Goal: Task Accomplishment & Management: Complete application form

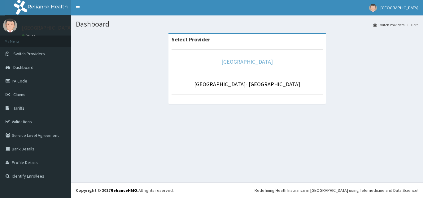
click at [244, 62] on link "Goodness Medical Centre" at bounding box center [246, 61] width 51 height 7
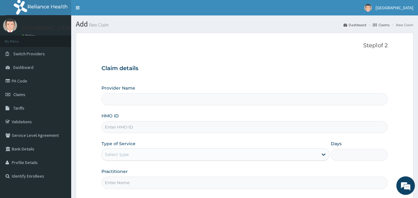
type input "[GEOGRAPHIC_DATA]"
click at [16, 94] on span "Claims" at bounding box center [19, 95] width 12 height 6
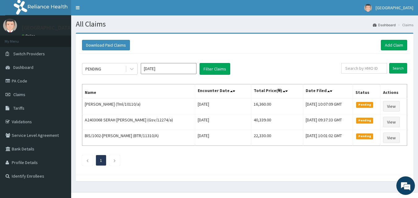
click at [252, 45] on div "Download Paid Claims Add Claim" at bounding box center [244, 45] width 325 height 11
click at [163, 73] on input "Sep 2025" at bounding box center [169, 68] width 56 height 11
click at [256, 46] on div "Download Paid Claims Add Claim" at bounding box center [244, 45] width 325 height 11
click at [392, 45] on link "Add Claim" at bounding box center [394, 45] width 26 height 11
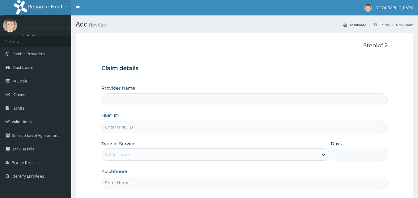
type input "[GEOGRAPHIC_DATA]"
click at [174, 129] on input "HMO ID" at bounding box center [244, 127] width 286 height 12
paste input "ELN/10676/B"
type input "ELN/10676/B"
click at [328, 155] on div at bounding box center [323, 154] width 11 height 11
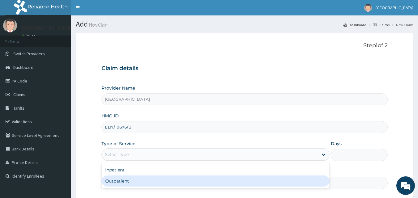
click at [314, 180] on div "Outpatient" at bounding box center [215, 181] width 228 height 11
type input "1"
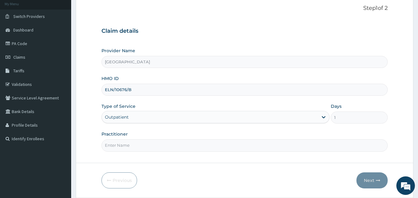
scroll to position [58, 0]
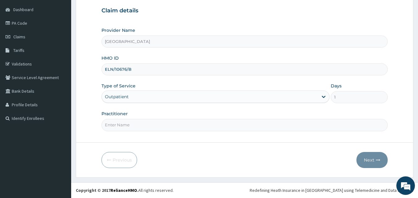
click at [271, 123] on input "Practitioner" at bounding box center [244, 125] width 286 height 12
type input "DRDUROTIMI"
click at [372, 158] on button "Next" at bounding box center [371, 160] width 31 height 16
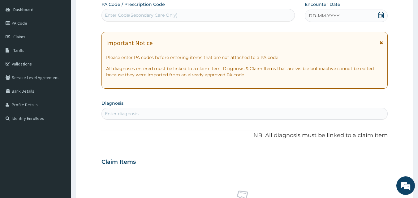
click at [381, 16] on icon at bounding box center [381, 15] width 6 height 6
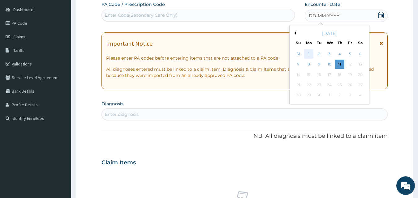
click at [308, 52] on div "1" at bounding box center [308, 54] width 9 height 9
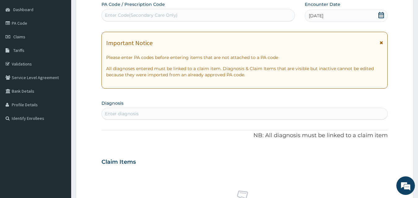
click at [351, 115] on div "Enter diagnosis" at bounding box center [245, 114] width 286 height 10
type input "typhoi"
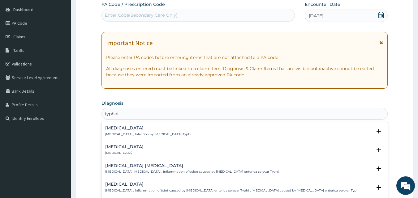
click at [133, 129] on h4 "[MEDICAL_DATA]" at bounding box center [148, 128] width 86 height 5
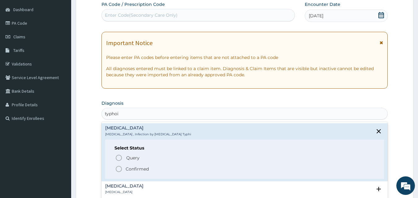
click at [120, 168] on icon "status option filled" at bounding box center [118, 169] width 7 height 7
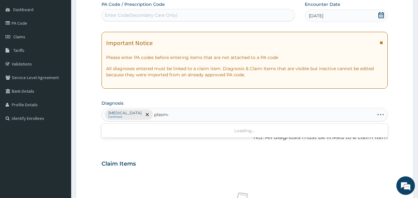
type input "plasmod"
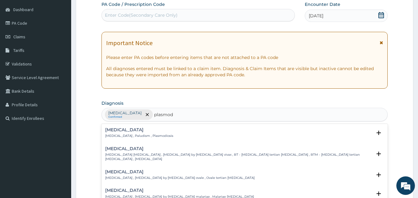
click at [113, 148] on h4 "[MEDICAL_DATA]" at bounding box center [238, 149] width 267 height 5
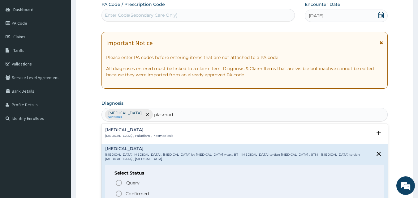
click at [119, 190] on icon "status option filled" at bounding box center [118, 193] width 7 height 7
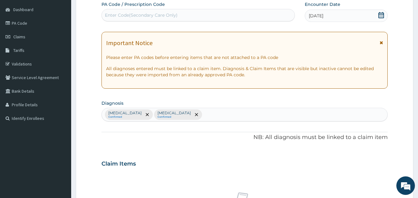
scroll to position [231, 0]
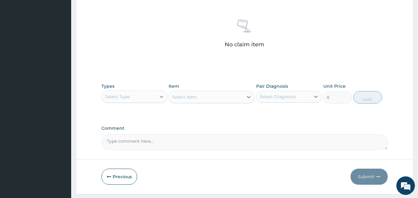
click at [159, 97] on icon at bounding box center [161, 97] width 6 height 6
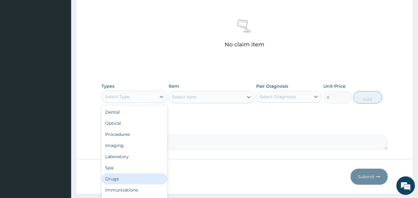
scroll to position [21, 0]
click at [120, 180] on div "Others" at bounding box center [134, 180] width 66 height 11
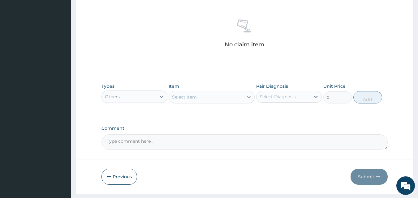
click at [248, 97] on icon at bounding box center [249, 97] width 4 height 2
click at [249, 98] on icon at bounding box center [249, 97] width 4 height 2
type input "c"
click at [161, 98] on icon at bounding box center [161, 97] width 6 height 6
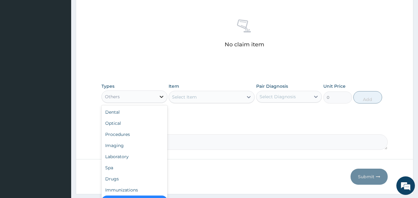
scroll to position [12, 0]
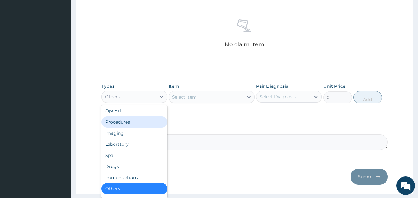
click at [137, 121] on div "Procedures" at bounding box center [134, 122] width 66 height 11
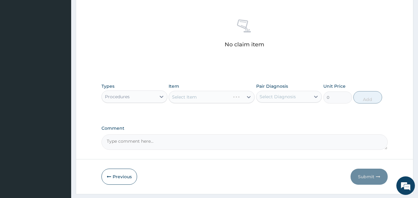
click at [250, 96] on div "Select Item" at bounding box center [212, 97] width 86 height 12
click at [249, 97] on div "Select Item" at bounding box center [212, 97] width 86 height 12
click at [255, 94] on div "Types Procedures Item Select Item Pair Diagnosis Select Diagnosis Unit Price 0 …" at bounding box center [244, 93] width 286 height 27
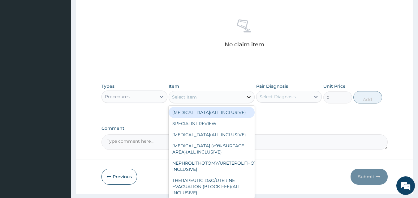
click at [249, 97] on icon at bounding box center [249, 97] width 4 height 2
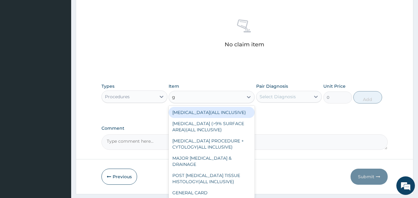
type input "gp"
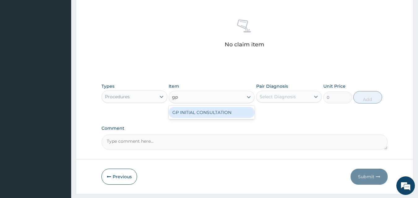
click at [229, 112] on div "GP INITIAL CONSULTATION" at bounding box center [212, 112] width 86 height 11
type input "2000"
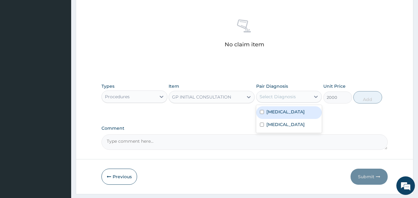
click at [308, 98] on div "Select Diagnosis" at bounding box center [283, 97] width 54 height 10
click at [295, 112] on label "[MEDICAL_DATA]" at bounding box center [285, 112] width 38 height 6
checkbox input "true"
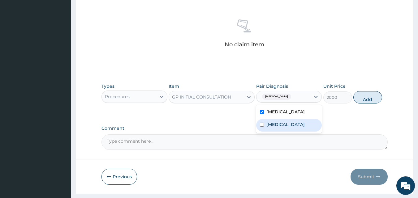
click at [302, 125] on div "[MEDICAL_DATA]" at bounding box center [289, 125] width 66 height 13
checkbox input "true"
click at [370, 96] on button "Add" at bounding box center [367, 97] width 29 height 12
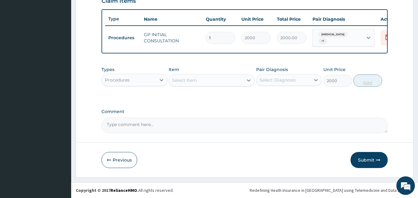
type input "0"
click at [149, 82] on div "Procedures" at bounding box center [129, 80] width 54 height 10
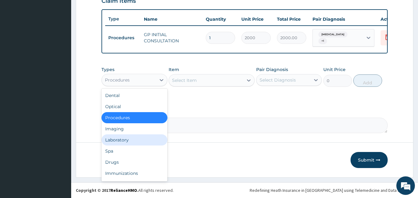
click at [137, 141] on div "Laboratory" at bounding box center [134, 140] width 66 height 11
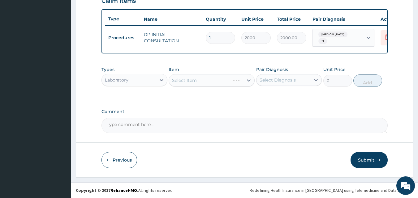
click at [248, 80] on div "Select Item" at bounding box center [212, 80] width 86 height 12
click at [236, 87] on div "Types Laboratory Item Select Item Pair Diagnosis Select Diagnosis Unit Price 0 …" at bounding box center [244, 76] width 286 height 27
click at [220, 83] on div "Select Item" at bounding box center [206, 80] width 74 height 10
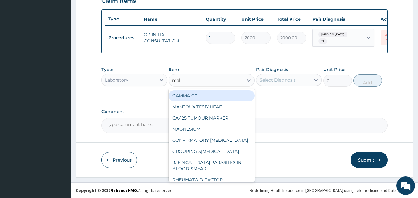
type input "mala"
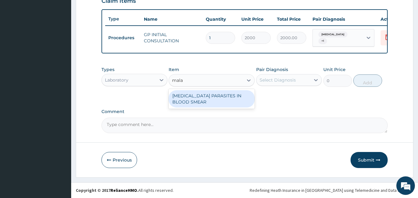
click at [204, 96] on div "[MEDICAL_DATA] PARASITES IN BLOOD SMEAR" at bounding box center [212, 98] width 86 height 17
type input "1700"
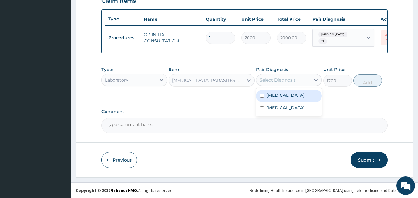
click at [287, 79] on div "Select Diagnosis" at bounding box center [278, 80] width 36 height 6
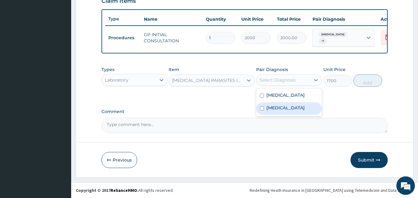
click at [280, 109] on label "Vivax malaria" at bounding box center [285, 108] width 38 height 6
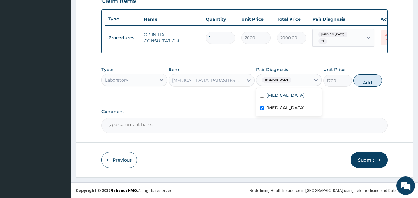
checkbox input "true"
click at [369, 81] on button "Add" at bounding box center [367, 81] width 29 height 12
type input "0"
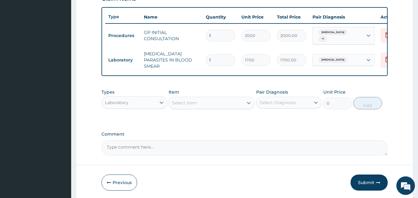
click at [216, 95] on div "Item Select Item" at bounding box center [212, 99] width 86 height 20
click at [207, 102] on div "Select Item" at bounding box center [206, 103] width 74 height 10
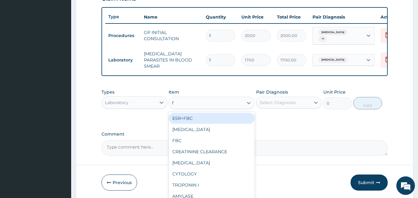
type input "fb"
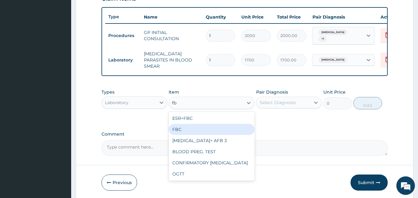
click at [178, 125] on div "FBC" at bounding box center [212, 129] width 86 height 11
type input "2500"
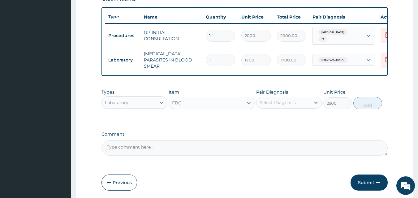
click at [302, 107] on div "Pair Diagnosis Select Diagnosis" at bounding box center [289, 99] width 66 height 20
click at [301, 105] on div "Select Diagnosis" at bounding box center [283, 103] width 54 height 10
click at [298, 115] on div "Typhoid fever" at bounding box center [289, 118] width 66 height 13
checkbox input "true"
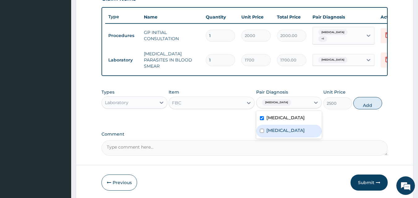
click at [292, 132] on label "Vivax malaria" at bounding box center [285, 130] width 38 height 6
checkbox input "true"
click at [368, 103] on button "Add" at bounding box center [367, 103] width 29 height 12
type input "0"
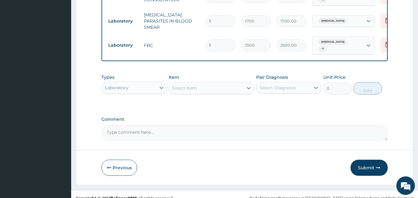
scroll to position [266, 0]
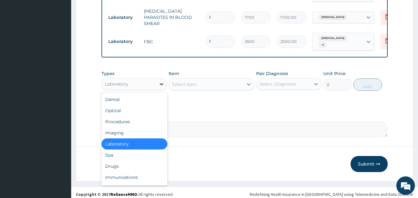
click at [158, 83] on icon at bounding box center [161, 84] width 6 height 6
click at [137, 161] on div "Drugs" at bounding box center [134, 166] width 66 height 11
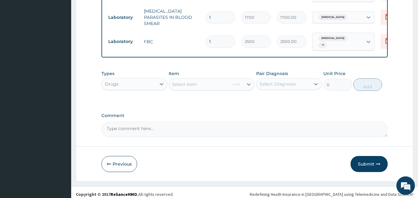
click at [211, 82] on div "Select Item" at bounding box center [212, 84] width 86 height 12
click at [248, 81] on div "Select Item" at bounding box center [212, 84] width 86 height 12
click at [248, 81] on icon at bounding box center [249, 84] width 6 height 6
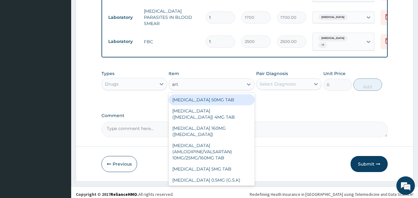
type input "arth"
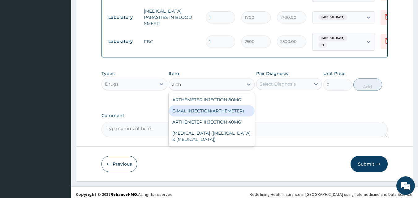
click at [200, 106] on div "E-MAL INJECTION(ARTHEMETER)" at bounding box center [212, 110] width 86 height 11
type input "468"
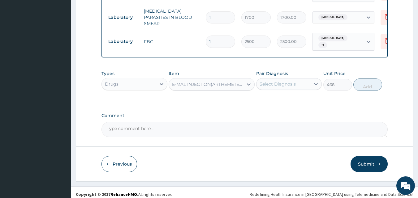
click at [285, 81] on div "Select Diagnosis" at bounding box center [278, 84] width 36 height 6
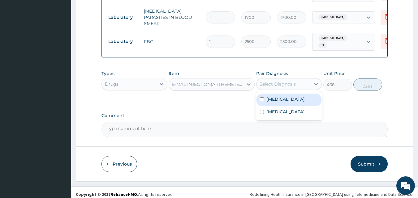
click at [280, 96] on label "Typhoid fever" at bounding box center [285, 99] width 38 height 6
checkbox input "true"
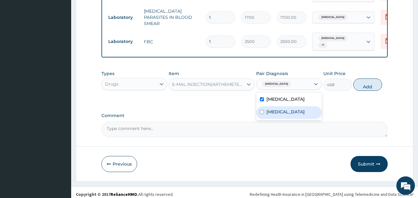
click at [278, 109] on label "Vivax malaria" at bounding box center [285, 112] width 38 height 6
checkbox input "true"
click at [365, 81] on button "Add" at bounding box center [367, 85] width 29 height 12
type input "0"
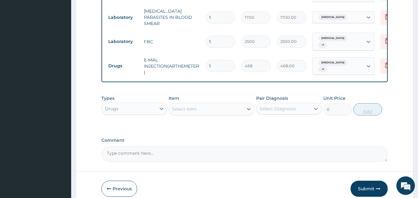
type input "0.00"
type input "3"
type input "1404.00"
type input "3"
click at [192, 106] on div "Select Item" at bounding box center [184, 109] width 25 height 6
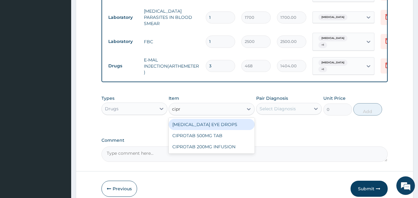
type input "cipro"
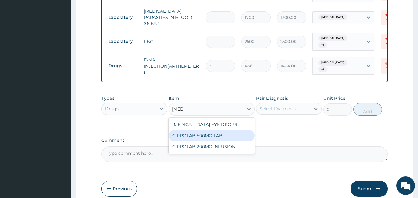
click at [207, 135] on div "CIPROTAB 500MG TAB" at bounding box center [212, 135] width 86 height 11
type input "180"
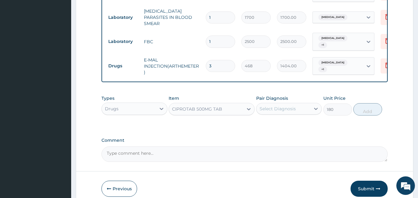
click at [281, 106] on div "Select Diagnosis" at bounding box center [278, 109] width 36 height 6
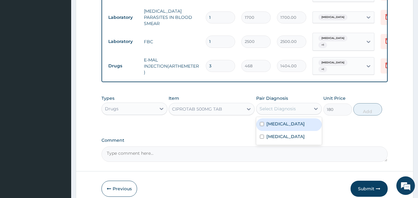
click at [281, 124] on div "Typhoid fever" at bounding box center [289, 124] width 66 height 13
checkbox input "true"
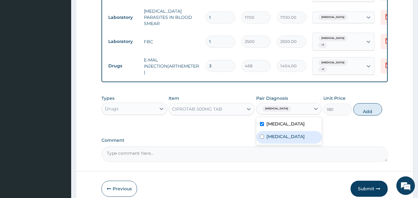
click at [280, 134] on label "Vivax malaria" at bounding box center [285, 137] width 38 height 6
checkbox input "true"
click at [372, 105] on button "Add" at bounding box center [367, 109] width 29 height 12
type input "0"
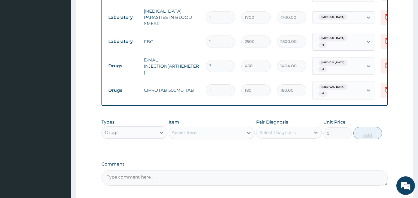
type input "10"
type input "1800.00"
type input "10"
click at [206, 128] on div "Select Item" at bounding box center [206, 133] width 74 height 10
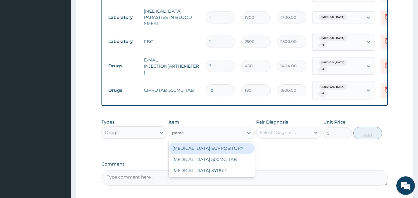
type input "parace"
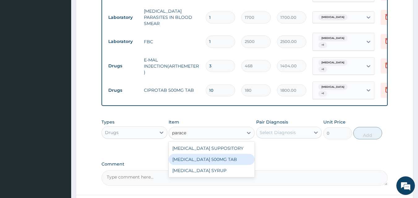
click at [214, 154] on div "PARACETAMOL 500MG TAB" at bounding box center [212, 159] width 86 height 11
type input "15"
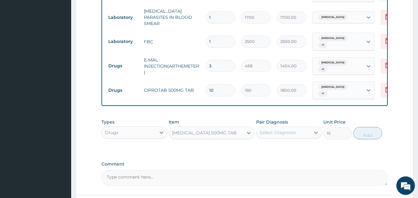
click at [299, 128] on div "Select Diagnosis" at bounding box center [283, 133] width 54 height 10
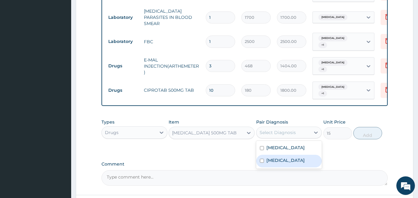
click at [295, 155] on div "Vivax malaria" at bounding box center [289, 161] width 66 height 13
checkbox input "true"
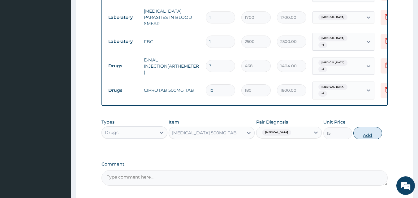
click at [366, 127] on button "Add" at bounding box center [367, 133] width 29 height 12
type input "0"
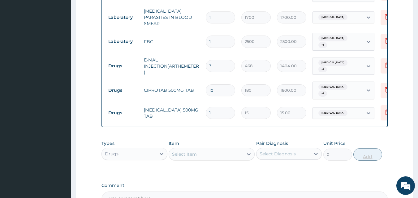
type input "18"
type input "270.00"
type input "18"
click at [201, 149] on div "Select Item" at bounding box center [206, 154] width 74 height 10
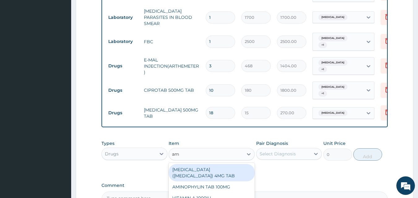
type input "a"
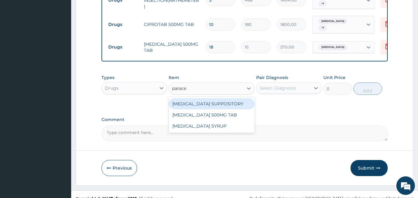
scroll to position [333, 0]
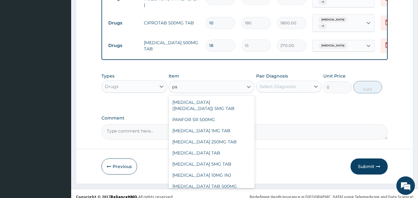
type input "p"
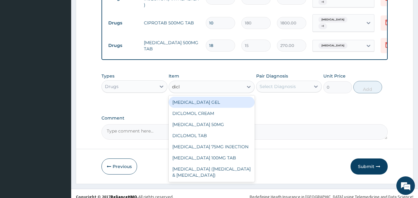
type input "diclo"
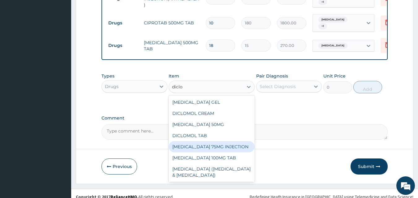
click at [218, 143] on div "DICLOFENAC 75MG INJECTION" at bounding box center [212, 146] width 86 height 11
type input "156"
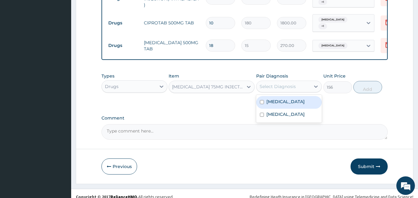
click at [283, 84] on div "Select Diagnosis" at bounding box center [278, 87] width 36 height 6
click at [282, 99] on label "Typhoid fever" at bounding box center [285, 102] width 38 height 6
checkbox input "true"
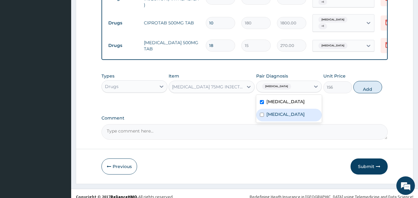
click at [280, 111] on label "Vivax malaria" at bounding box center [285, 114] width 38 height 6
checkbox input "true"
click at [373, 82] on button "Add" at bounding box center [367, 87] width 29 height 12
type input "0"
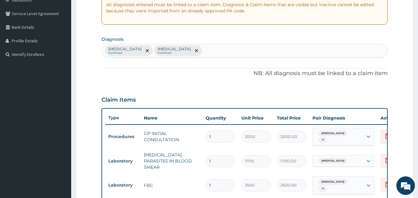
scroll to position [97, 0]
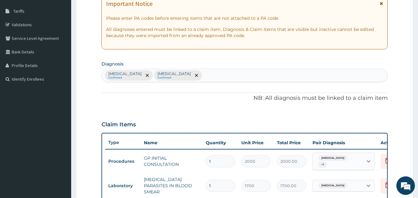
click at [228, 76] on div "Typhoid fever Confirmed Vivax malaria Confirmed" at bounding box center [245, 75] width 286 height 13
type input "inso"
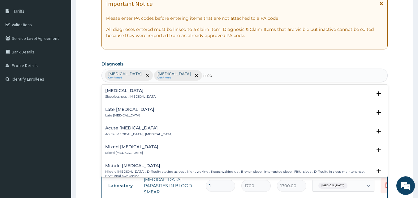
click at [125, 94] on div "Insomnia Sleeplessness , Insomnia" at bounding box center [130, 93] width 51 height 11
click at [120, 90] on h4 "Insomnia" at bounding box center [130, 90] width 51 height 5
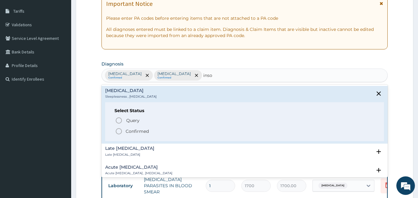
click at [118, 132] on icon "status option filled" at bounding box center [118, 131] width 7 height 7
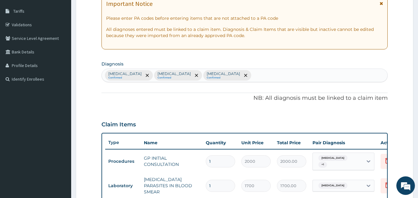
scroll to position [270, 0]
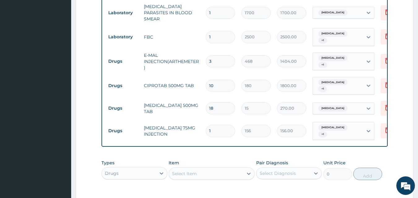
click at [181, 171] on div "Select Item" at bounding box center [184, 174] width 25 height 6
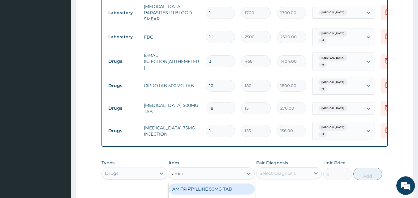
type input "amitri"
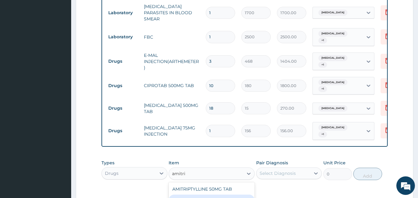
click at [196, 195] on div "AMITRIPTYLLINE 25MG TAB" at bounding box center [212, 200] width 86 height 11
type input "40"
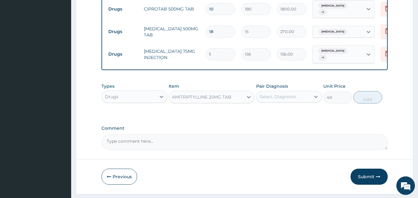
scroll to position [351, 0]
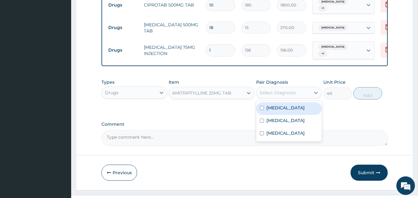
click at [272, 90] on div "Select Diagnosis" at bounding box center [278, 93] width 36 height 6
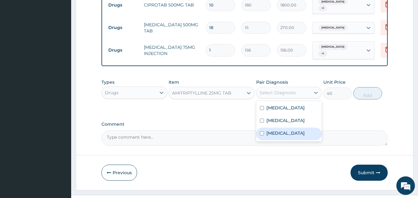
click at [273, 130] on label "Insomnia" at bounding box center [285, 133] width 38 height 6
checkbox input "true"
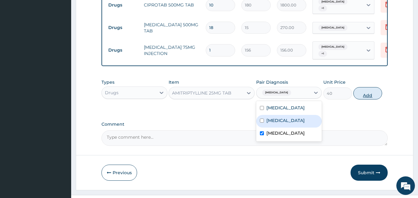
click at [369, 87] on button "Add" at bounding box center [367, 93] width 29 height 12
type input "0"
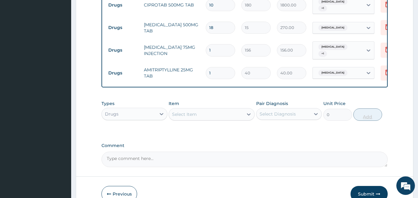
type input "0.00"
type input "5"
type input "200.00"
type input "5"
click at [370, 186] on button "Submit" at bounding box center [369, 194] width 37 height 16
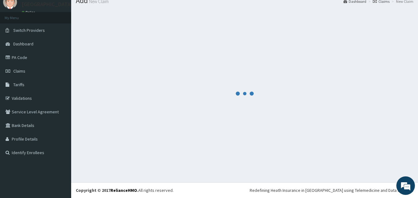
scroll to position [24, 0]
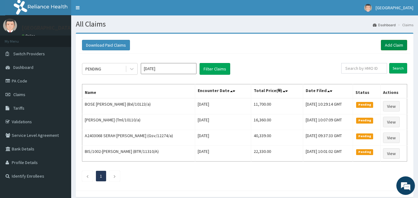
click link "Add Claim"
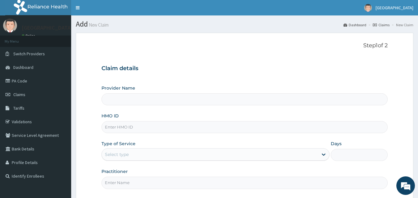
click at [233, 102] on input "Provider Name" at bounding box center [244, 99] width 286 height 12
type input "[GEOGRAPHIC_DATA]"
click at [162, 127] on input "HMO ID" at bounding box center [244, 127] width 286 height 12
paste input "ADN\10005\B"
click at [128, 126] on input "ADN\10005\B" at bounding box center [244, 127] width 286 height 12
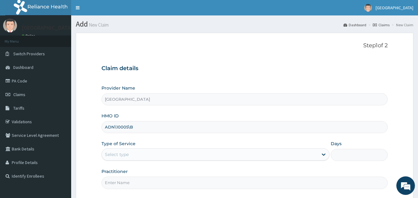
click at [129, 126] on input "ADN\10005\B" at bounding box center [244, 127] width 286 height 12
click at [115, 126] on input "ADN\10005/B" at bounding box center [244, 127] width 286 height 12
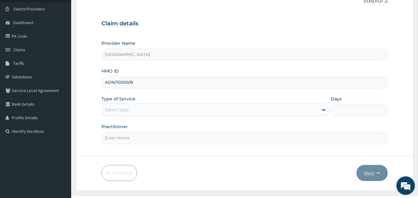
scroll to position [50, 0]
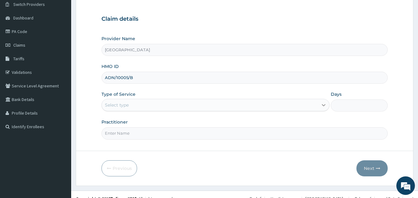
type input "ADN/10005/B"
click at [323, 107] on icon at bounding box center [324, 105] width 6 height 6
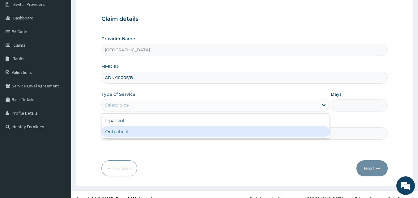
click at [287, 135] on div "Outpatient" at bounding box center [215, 131] width 228 height 11
type input "1"
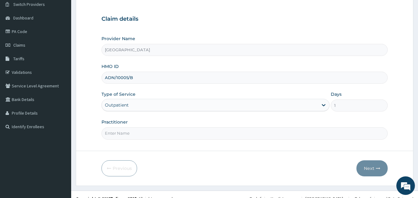
click at [303, 137] on input "Practitioner" at bounding box center [244, 133] width 286 height 12
type input "DRDUROTIMI"
click at [371, 169] on button "Next" at bounding box center [371, 169] width 31 height 16
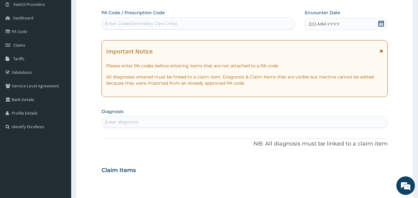
click at [382, 23] on icon at bounding box center [381, 23] width 6 height 6
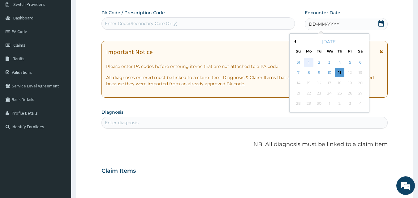
click at [308, 60] on div "1" at bounding box center [308, 62] width 9 height 9
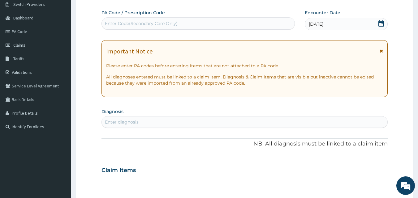
click at [194, 26] on div "Enter Code(Secondary Care Only)" at bounding box center [198, 24] width 193 height 10
click at [149, 122] on div "Enter diagnosis" at bounding box center [245, 122] width 286 height 10
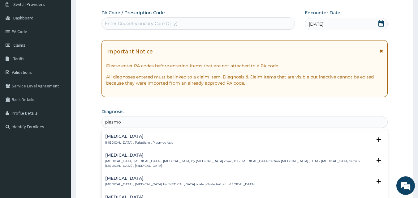
type input "plasmod"
click at [129, 177] on div "Ovale malaria Ovale malaria , Malaria by Plasmodium ovale , Ovale tertian malar…" at bounding box center [179, 181] width 149 height 11
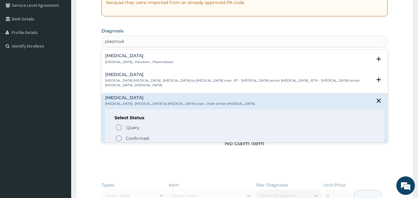
scroll to position [168, 0]
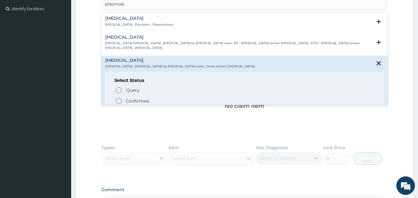
click at [118, 97] on icon "status option filled" at bounding box center [118, 100] width 7 height 7
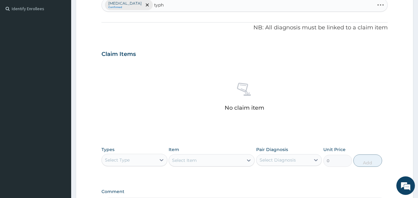
type input "typho"
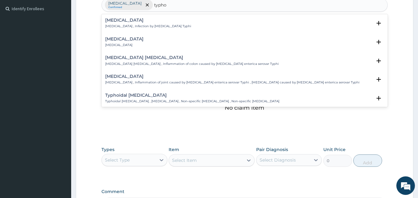
click at [117, 20] on h4 "Typhoid fever" at bounding box center [148, 20] width 86 height 5
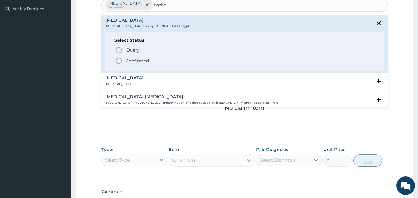
click at [120, 60] on icon "status option filled" at bounding box center [118, 60] width 7 height 7
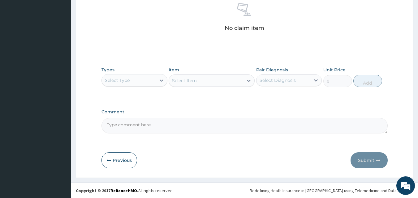
scroll to position [248, 0]
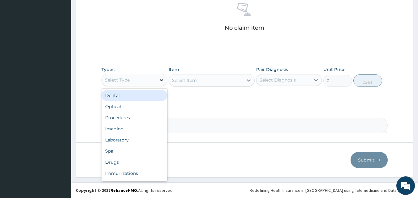
click at [160, 81] on icon at bounding box center [161, 80] width 6 height 6
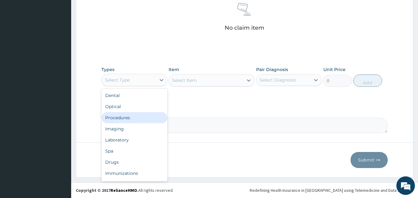
click at [135, 118] on div "Procedures" at bounding box center [134, 117] width 66 height 11
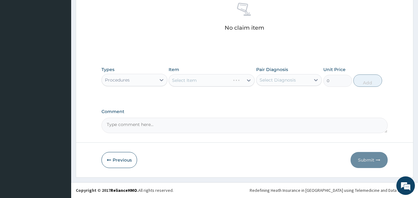
click at [251, 80] on div "Select Item" at bounding box center [212, 80] width 86 height 12
click at [250, 81] on div "Select Item" at bounding box center [212, 80] width 86 height 12
click at [248, 79] on div "Select Item" at bounding box center [212, 80] width 86 height 12
click at [248, 81] on icon at bounding box center [249, 81] width 4 height 2
type input "gp"
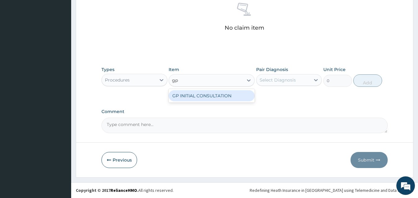
click at [230, 99] on div "GP INITIAL CONSULTATION" at bounding box center [212, 95] width 86 height 11
type input "2000"
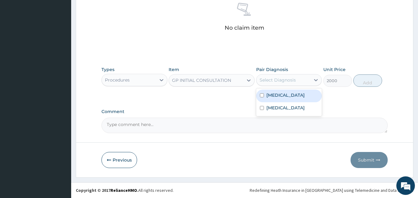
click at [281, 82] on div "Select Diagnosis" at bounding box center [278, 80] width 36 height 6
click at [280, 95] on label "Ovale malaria" at bounding box center [285, 95] width 38 height 6
checkbox input "true"
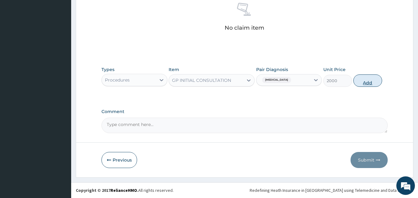
click at [367, 82] on button "Add" at bounding box center [367, 81] width 29 height 12
type input "0"
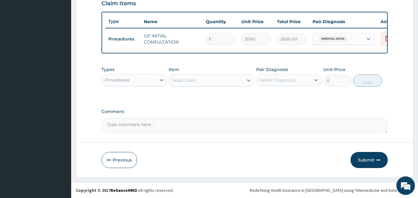
scroll to position [223, 0]
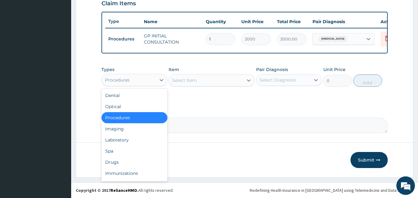
click at [153, 82] on div "Procedures" at bounding box center [129, 80] width 54 height 10
click at [134, 141] on div "Laboratory" at bounding box center [134, 140] width 66 height 11
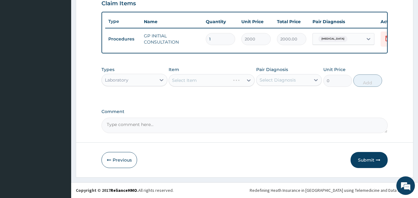
click at [239, 81] on div "Select Item" at bounding box center [212, 80] width 86 height 12
click at [248, 82] on div "Select Item" at bounding box center [212, 80] width 86 height 12
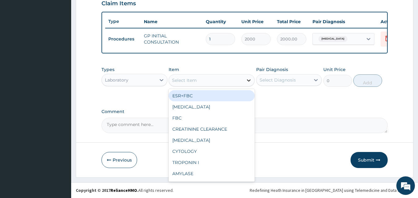
click at [250, 81] on icon at bounding box center [249, 80] width 6 height 6
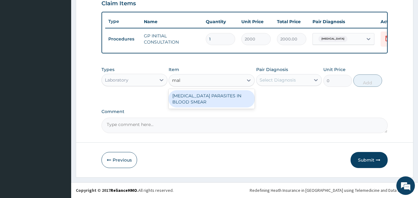
type input "mala"
click at [222, 93] on div "MALARIA PARASITES IN BLOOD SMEAR" at bounding box center [212, 98] width 86 height 17
type input "1700"
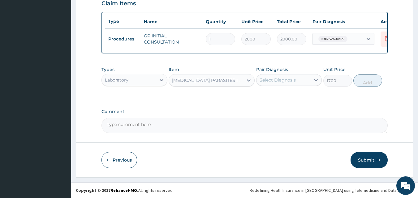
click at [299, 78] on div "Select Diagnosis" at bounding box center [283, 80] width 54 height 10
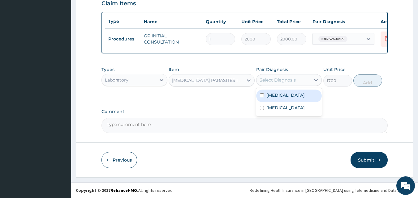
click at [292, 99] on div "Ovale malaria" at bounding box center [289, 96] width 66 height 13
checkbox input "true"
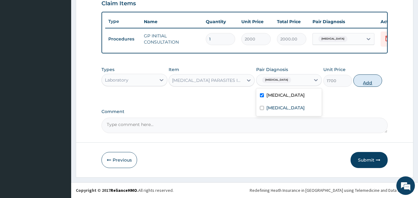
click at [371, 83] on button "Add" at bounding box center [367, 81] width 29 height 12
type input "0"
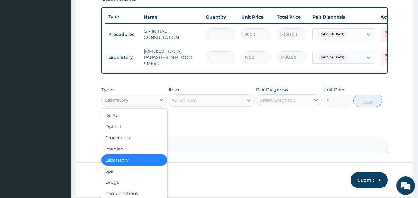
click at [150, 102] on div "Laboratory" at bounding box center [129, 100] width 54 height 10
click at [125, 184] on div "Drugs" at bounding box center [134, 182] width 66 height 11
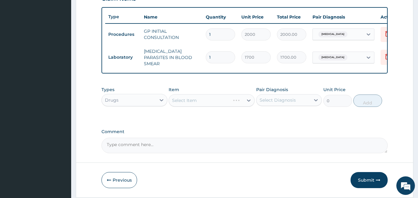
click at [246, 101] on div "Select Item" at bounding box center [212, 100] width 86 height 12
click at [248, 101] on div "Select Item" at bounding box center [212, 100] width 86 height 12
click at [249, 102] on icon at bounding box center [249, 101] width 4 height 2
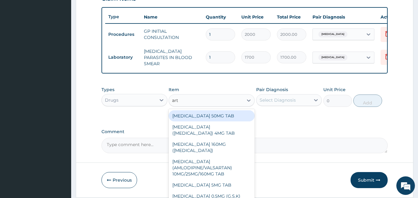
type input "arte"
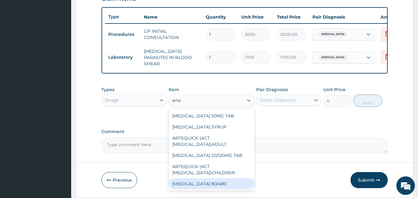
click at [210, 184] on div "[MEDICAL_DATA] 80/480" at bounding box center [212, 184] width 86 height 11
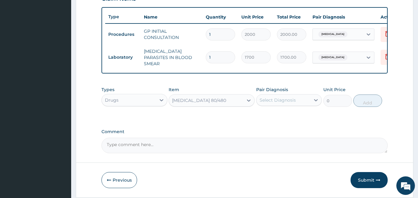
click at [289, 103] on div "Select Diagnosis" at bounding box center [278, 100] width 36 height 6
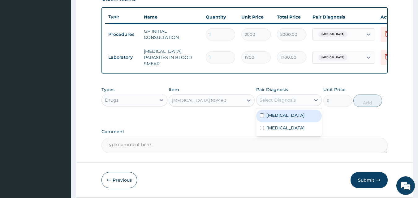
click at [281, 118] on label "Ovale malaria" at bounding box center [285, 115] width 38 height 6
checkbox input "true"
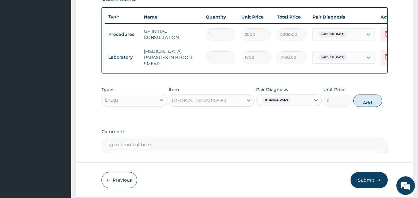
click at [369, 98] on button "Add" at bounding box center [367, 101] width 29 height 12
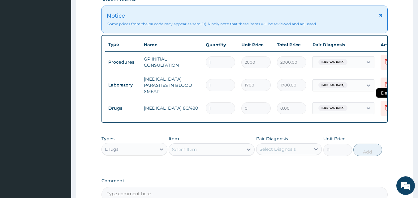
click at [384, 104] on icon at bounding box center [387, 107] width 7 height 7
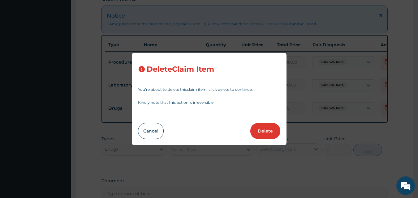
click at [267, 129] on button "Delete" at bounding box center [265, 131] width 30 height 16
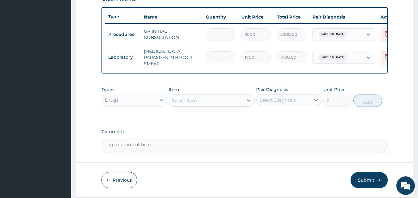
click at [216, 104] on div "Select Item" at bounding box center [206, 101] width 74 height 10
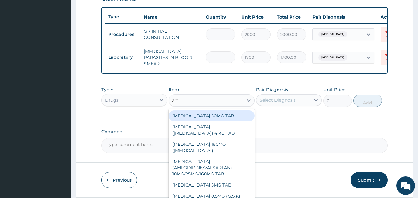
type input "arte"
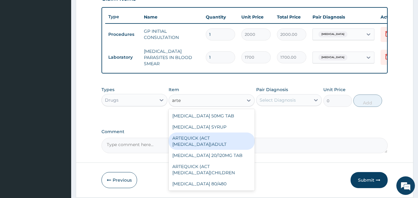
click at [207, 142] on div "ARTEQUICK (ACT [MEDICAL_DATA])ADULT" at bounding box center [212, 141] width 86 height 17
type input "2500"
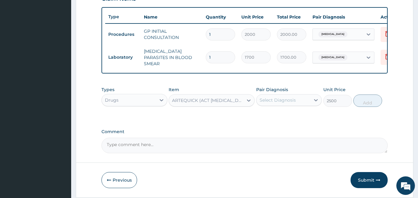
click at [277, 101] on div "Select Diagnosis" at bounding box center [278, 100] width 36 height 6
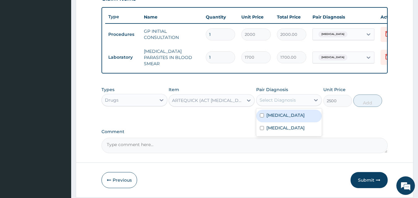
click at [275, 118] on label "Ovale malaria" at bounding box center [285, 115] width 38 height 6
checkbox input "true"
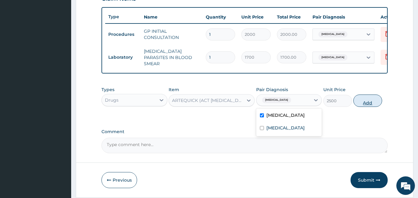
click at [366, 102] on button "Add" at bounding box center [367, 101] width 29 height 12
type input "0"
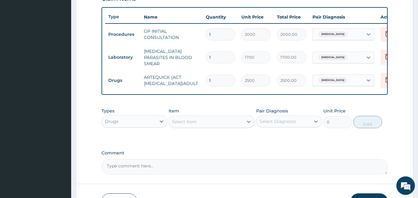
click at [196, 124] on div "Select Item" at bounding box center [184, 122] width 25 height 6
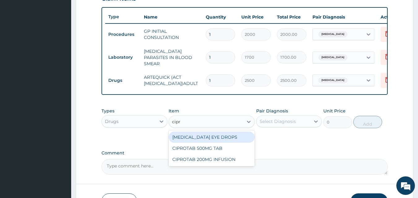
type input "cipro"
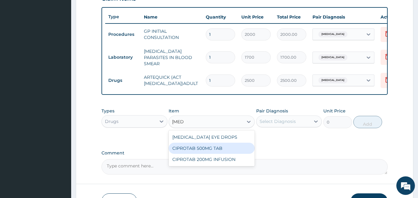
click at [200, 149] on div "CIPROTAB 500MG TAB" at bounding box center [212, 148] width 86 height 11
type input "180"
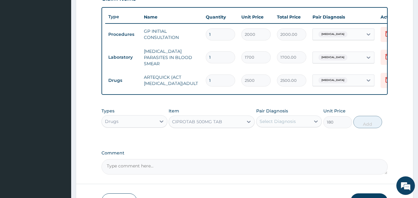
click at [283, 125] on div "Select Diagnosis" at bounding box center [278, 121] width 36 height 6
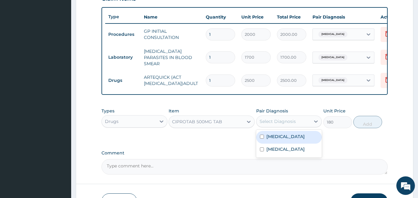
click at [280, 138] on label "Ovale malaria" at bounding box center [285, 137] width 38 height 6
checkbox input "true"
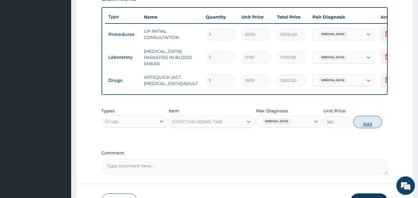
click at [367, 123] on button "Add" at bounding box center [367, 122] width 29 height 12
type input "0"
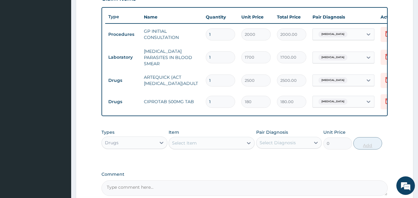
type input "10"
type input "1800.00"
type input "10"
click at [226, 147] on div "Select Item" at bounding box center [206, 143] width 74 height 10
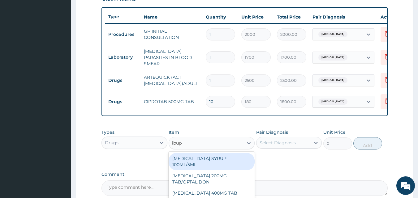
type input "ibupr"
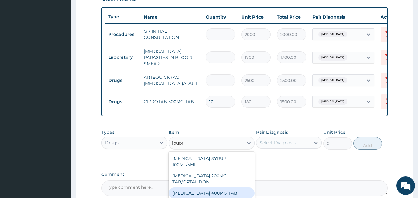
click at [230, 189] on div "[MEDICAL_DATA] 400MG TAB" at bounding box center [212, 193] width 86 height 11
type input "35"
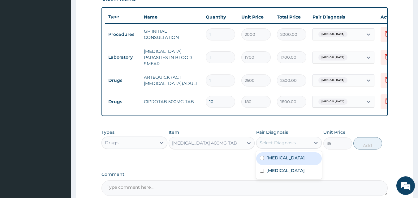
click at [274, 146] on div "Select Diagnosis" at bounding box center [278, 143] width 36 height 6
click at [271, 161] on label "Ovale malaria" at bounding box center [285, 158] width 38 height 6
checkbox input "true"
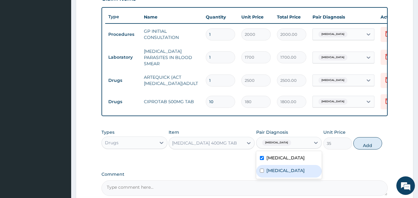
click at [272, 171] on label "Typhoid fever" at bounding box center [285, 171] width 38 height 6
checkbox input "true"
click at [366, 143] on button "Add" at bounding box center [367, 143] width 29 height 12
type input "0"
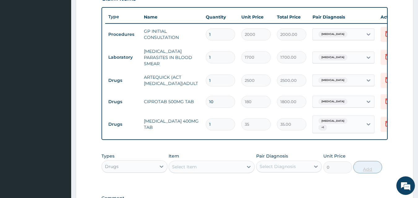
type input "10"
type input "350.00"
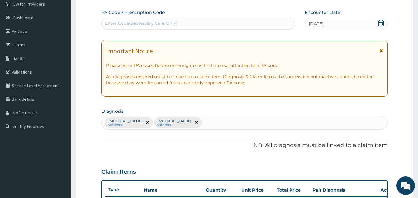
type input "10"
click at [216, 124] on div "Ovale malaria Confirmed Typhoid fever Confirmed" at bounding box center [245, 122] width 286 height 13
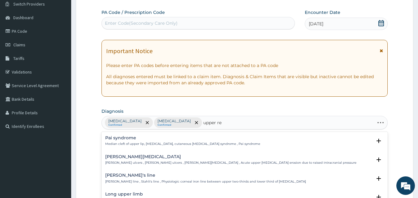
type input "upper res"
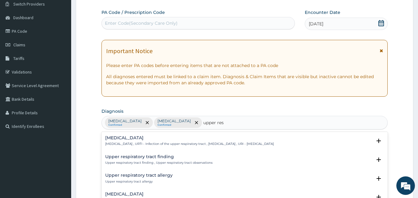
click at [139, 139] on h4 "Upper respiratory infection" at bounding box center [189, 138] width 169 height 5
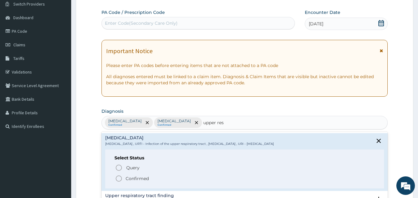
click at [120, 179] on icon "status option filled" at bounding box center [118, 178] width 7 height 7
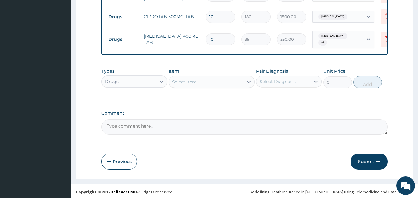
scroll to position [308, 0]
click at [204, 82] on div "Select Item" at bounding box center [206, 82] width 74 height 10
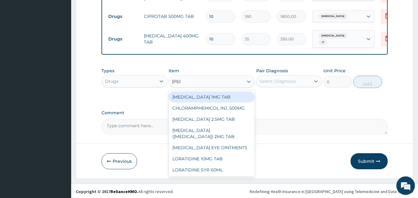
type input "lorat"
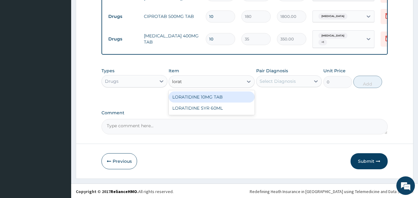
click at [208, 94] on div "LORATIDINE 10MG TAB" at bounding box center [212, 97] width 86 height 11
type input "45"
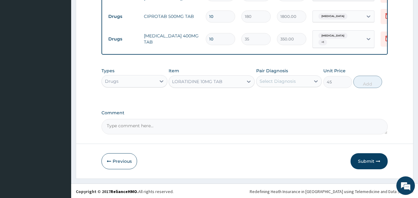
click at [282, 81] on div "Select Diagnosis" at bounding box center [278, 81] width 36 height 6
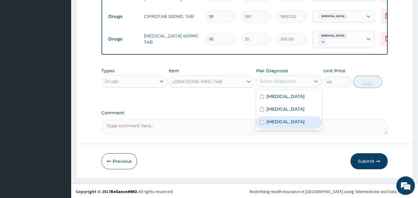
click at [263, 124] on input "checkbox" at bounding box center [262, 122] width 4 height 4
checkbox input "true"
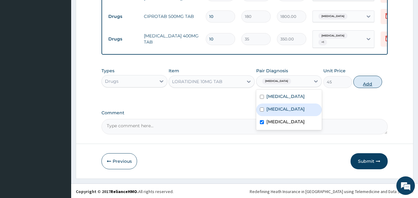
click at [369, 79] on button "Add" at bounding box center [367, 82] width 29 height 12
type input "0"
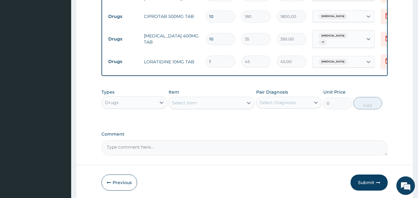
type input "10"
type input "450.00"
type input "1"
type input "45.00"
type input "0.00"
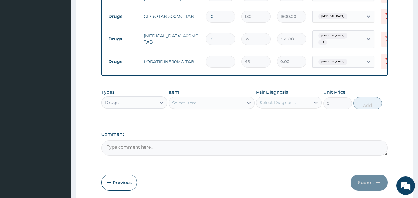
type input "7"
type input "315.00"
type input "7"
click at [192, 102] on div "Select Item" at bounding box center [184, 103] width 25 height 6
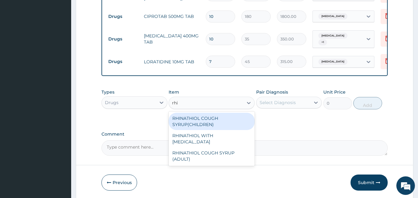
type input "rhin"
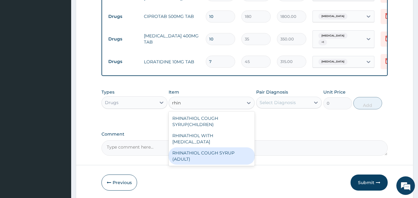
click at [199, 152] on div "RHINATHIOL COUGH SYRUP (ADULT)" at bounding box center [212, 156] width 86 height 17
type input "1404"
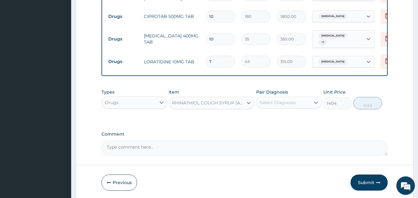
click at [298, 101] on div "Select Diagnosis" at bounding box center [283, 103] width 54 height 10
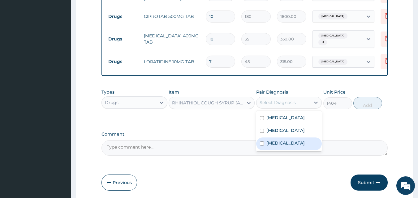
click at [268, 145] on label "Upper respiratory infection" at bounding box center [285, 143] width 38 height 6
checkbox input "true"
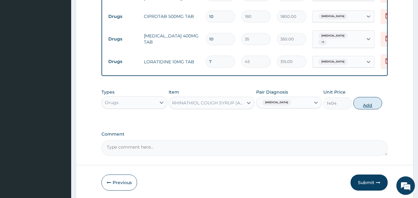
click at [367, 102] on button "Add" at bounding box center [367, 103] width 29 height 12
type input "0"
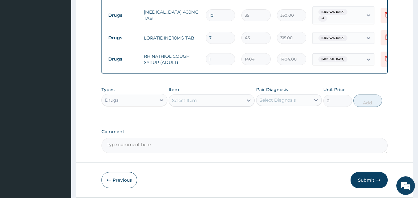
scroll to position [351, 0]
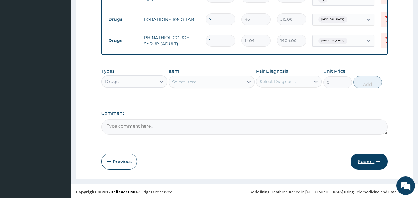
click at [368, 160] on button "Submit" at bounding box center [369, 162] width 37 height 16
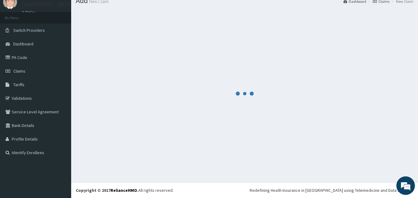
scroll to position [24, 0]
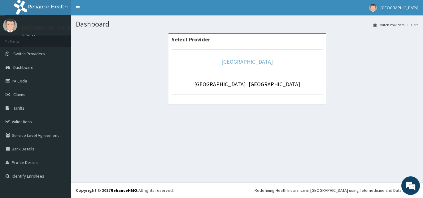
click at [265, 61] on link "Goodness Medical Centre" at bounding box center [246, 61] width 51 height 7
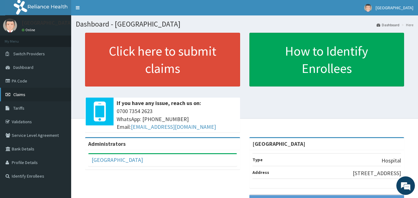
click at [19, 93] on span "Claims" at bounding box center [19, 95] width 12 height 6
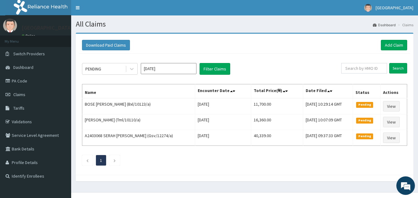
click at [270, 47] on div "Download Paid Claims Add Claim" at bounding box center [244, 45] width 325 height 11
click at [390, 46] on link "Add Claim" at bounding box center [394, 45] width 26 height 11
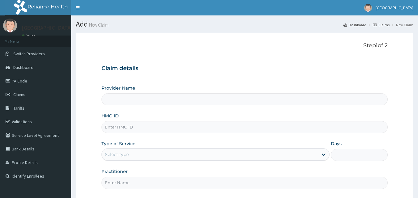
type input "[GEOGRAPHIC_DATA]"
click at [127, 127] on input "HMO ID" at bounding box center [244, 127] width 286 height 12
paste input "CWN/10134/A"
type input "CWN/10134/A"
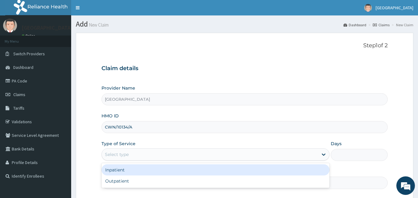
click at [186, 155] on div "Select type" at bounding box center [210, 155] width 216 height 10
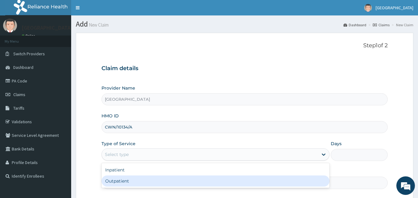
click at [176, 180] on div "Outpatient" at bounding box center [215, 181] width 228 height 11
type input "1"
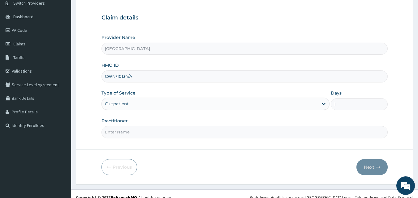
scroll to position [58, 0]
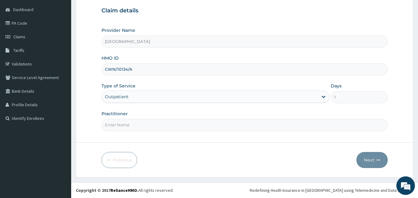
click at [212, 128] on input "Practitioner" at bounding box center [244, 125] width 286 height 12
type input "DRDUROTIMI"
click at [372, 160] on button "Next" at bounding box center [371, 160] width 31 height 16
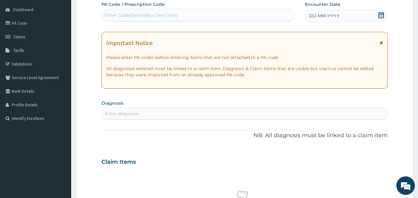
click at [117, 113] on div "Enter diagnosis" at bounding box center [122, 114] width 34 height 6
type input "otomy"
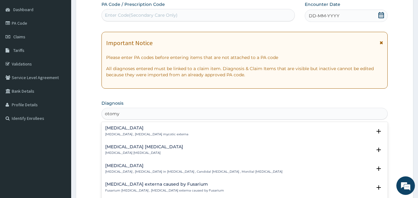
click at [122, 134] on p "[MEDICAL_DATA] , [MEDICAL_DATA] mycotic externa" at bounding box center [146, 134] width 83 height 4
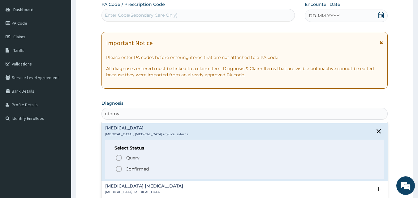
click at [118, 170] on icon "status option filled" at bounding box center [118, 169] width 7 height 7
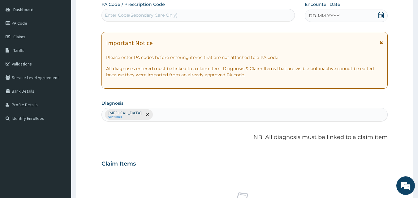
scroll to position [231, 0]
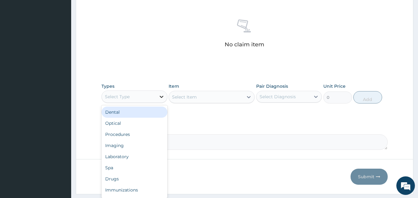
click at [160, 98] on icon at bounding box center [161, 97] width 6 height 6
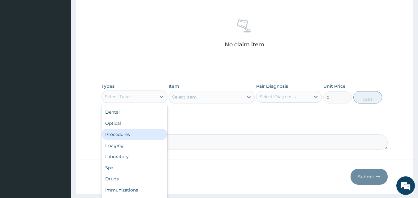
click at [132, 134] on div "Procedures" at bounding box center [134, 134] width 66 height 11
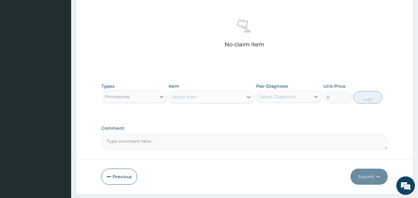
click at [155, 97] on div "Procedures" at bounding box center [129, 97] width 54 height 10
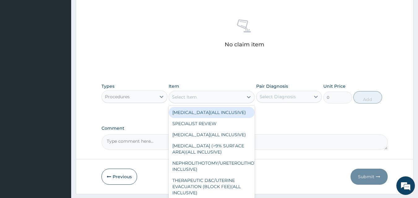
click at [219, 99] on div "Select Item" at bounding box center [206, 97] width 74 height 10
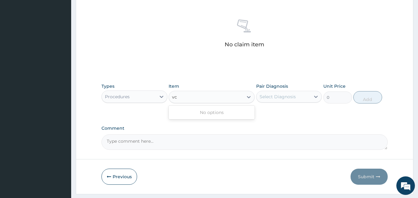
type input "v"
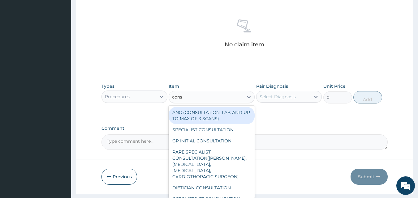
type input "consu"
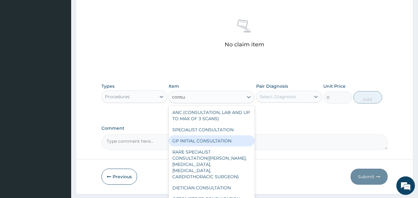
click at [219, 142] on div "GP INITIAL CONSULTATION" at bounding box center [212, 141] width 86 height 11
type input "2000"
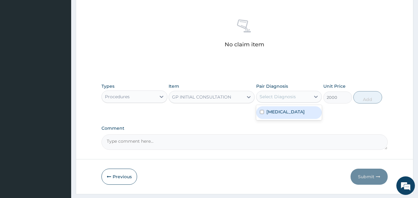
click at [291, 98] on div "Select Diagnosis" at bounding box center [278, 97] width 36 height 6
click at [280, 113] on label "[MEDICAL_DATA]" at bounding box center [285, 112] width 38 height 6
checkbox input "true"
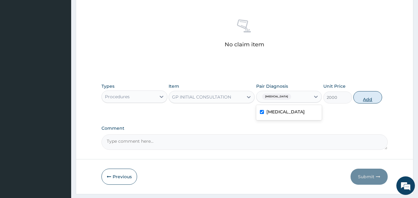
click at [370, 101] on button "Add" at bounding box center [367, 97] width 29 height 12
type input "0"
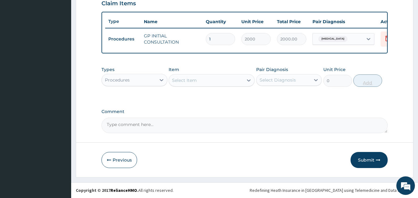
scroll to position [223, 0]
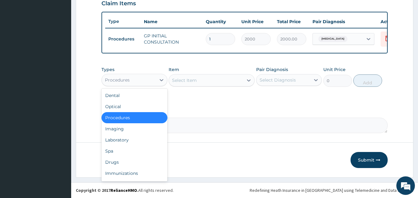
click at [156, 81] on div "Procedures" at bounding box center [129, 80] width 54 height 10
click at [112, 164] on div "Drugs" at bounding box center [134, 162] width 66 height 11
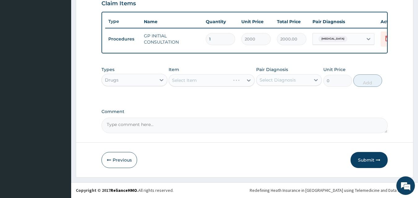
click at [249, 80] on div "Select Item" at bounding box center [212, 80] width 86 height 12
click at [246, 83] on div "Select Item" at bounding box center [212, 80] width 86 height 12
click at [250, 80] on div "Select Item" at bounding box center [212, 80] width 86 height 12
click at [247, 80] on div "Select Item" at bounding box center [212, 80] width 86 height 12
click at [248, 80] on icon at bounding box center [249, 80] width 6 height 6
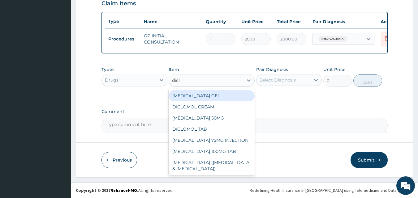
type input "diclo"
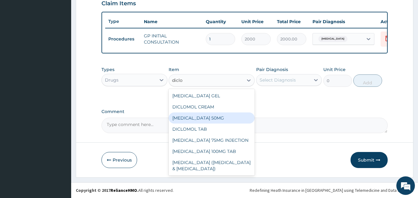
click at [228, 119] on div "[MEDICAL_DATA] 50MG" at bounding box center [212, 118] width 86 height 11
type input "45"
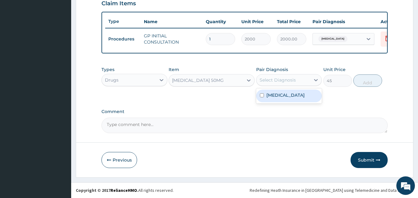
click at [298, 79] on div "Select Diagnosis" at bounding box center [283, 80] width 54 height 10
click at [286, 97] on label "[MEDICAL_DATA]" at bounding box center [285, 95] width 38 height 6
checkbox input "true"
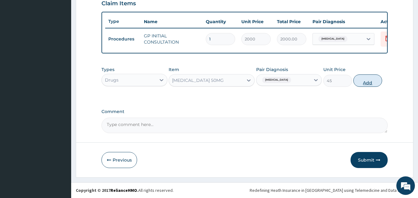
click at [371, 80] on button "Add" at bounding box center [367, 81] width 29 height 12
type input "0"
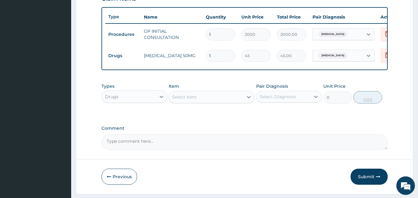
type input "10"
type input "450.00"
type input "10"
click at [368, 181] on button "Submit" at bounding box center [369, 177] width 37 height 16
click at [365, 183] on button "Submit" at bounding box center [369, 177] width 37 height 16
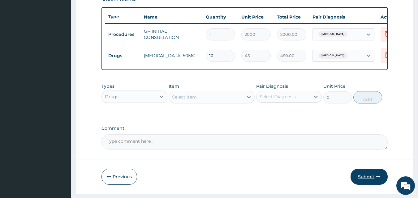
click at [365, 181] on button "Submit" at bounding box center [369, 177] width 37 height 16
click at [364, 181] on button "Submit" at bounding box center [369, 177] width 37 height 16
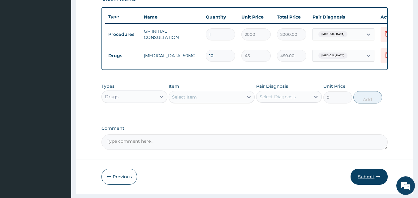
click at [364, 181] on button "Submit" at bounding box center [369, 177] width 37 height 16
click at [366, 182] on button "Submit" at bounding box center [369, 177] width 37 height 16
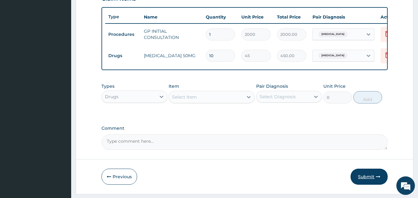
click at [366, 182] on button "Submit" at bounding box center [369, 177] width 37 height 16
click at [365, 182] on button "Submit" at bounding box center [369, 177] width 37 height 16
click at [366, 181] on button "Submit" at bounding box center [369, 177] width 37 height 16
click at [367, 182] on button "Submit" at bounding box center [369, 177] width 37 height 16
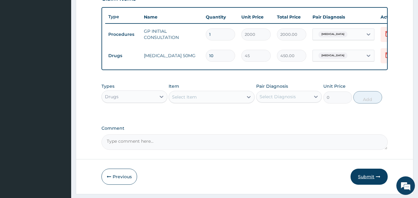
click at [367, 182] on button "Submit" at bounding box center [369, 177] width 37 height 16
click at [366, 182] on button "Submit" at bounding box center [369, 177] width 37 height 16
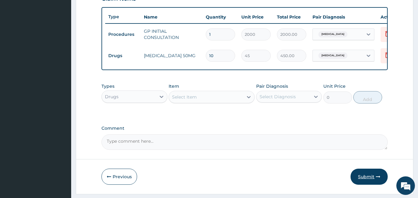
click at [366, 182] on button "Submit" at bounding box center [369, 177] width 37 height 16
click at [366, 181] on button "Submit" at bounding box center [369, 177] width 37 height 16
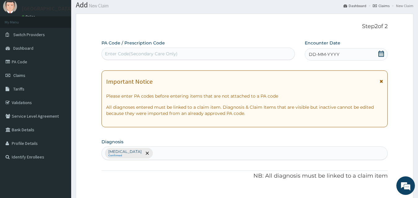
scroll to position [0, 0]
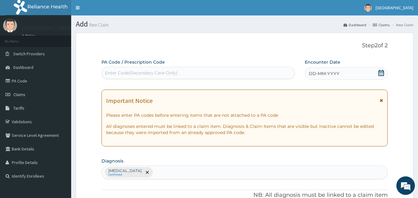
click at [381, 72] on icon at bounding box center [381, 73] width 6 height 6
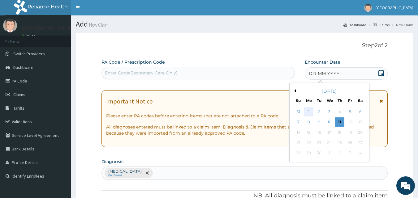
click at [310, 112] on div "1" at bounding box center [308, 111] width 9 height 9
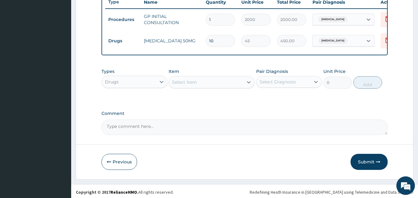
scroll to position [244, 0]
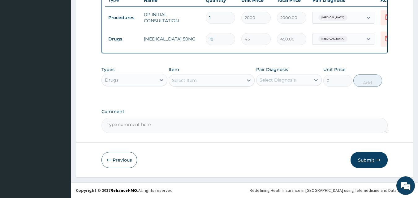
click at [366, 161] on button "Submit" at bounding box center [369, 160] width 37 height 16
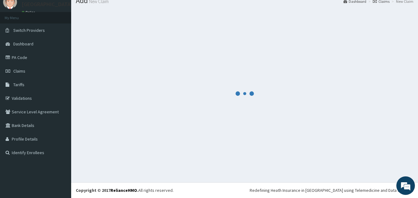
scroll to position [24, 0]
